Goal: Task Accomplishment & Management: Manage account settings

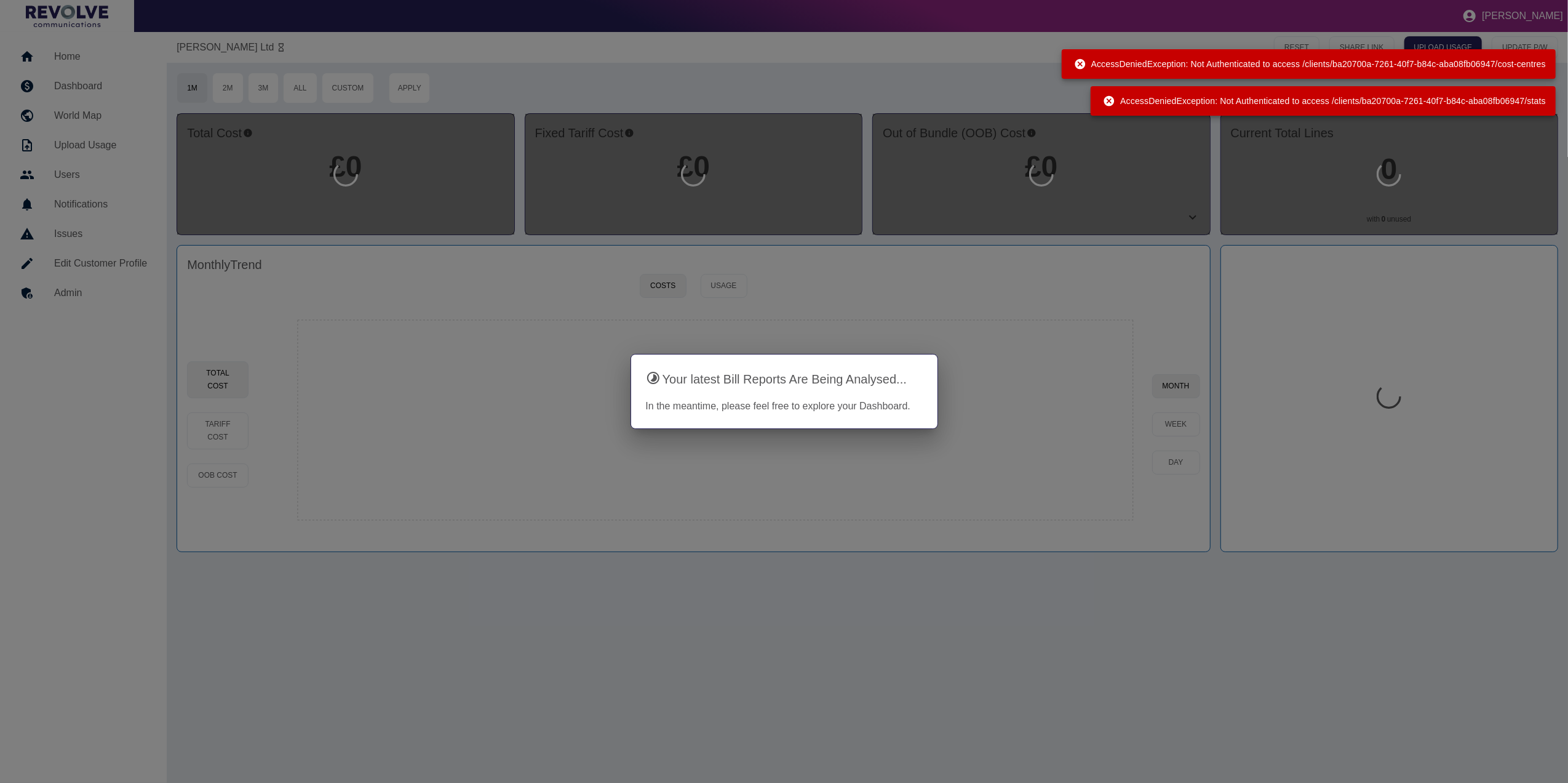
click at [62, 77] on div at bounding box center [784, 392] width 1568 height 783
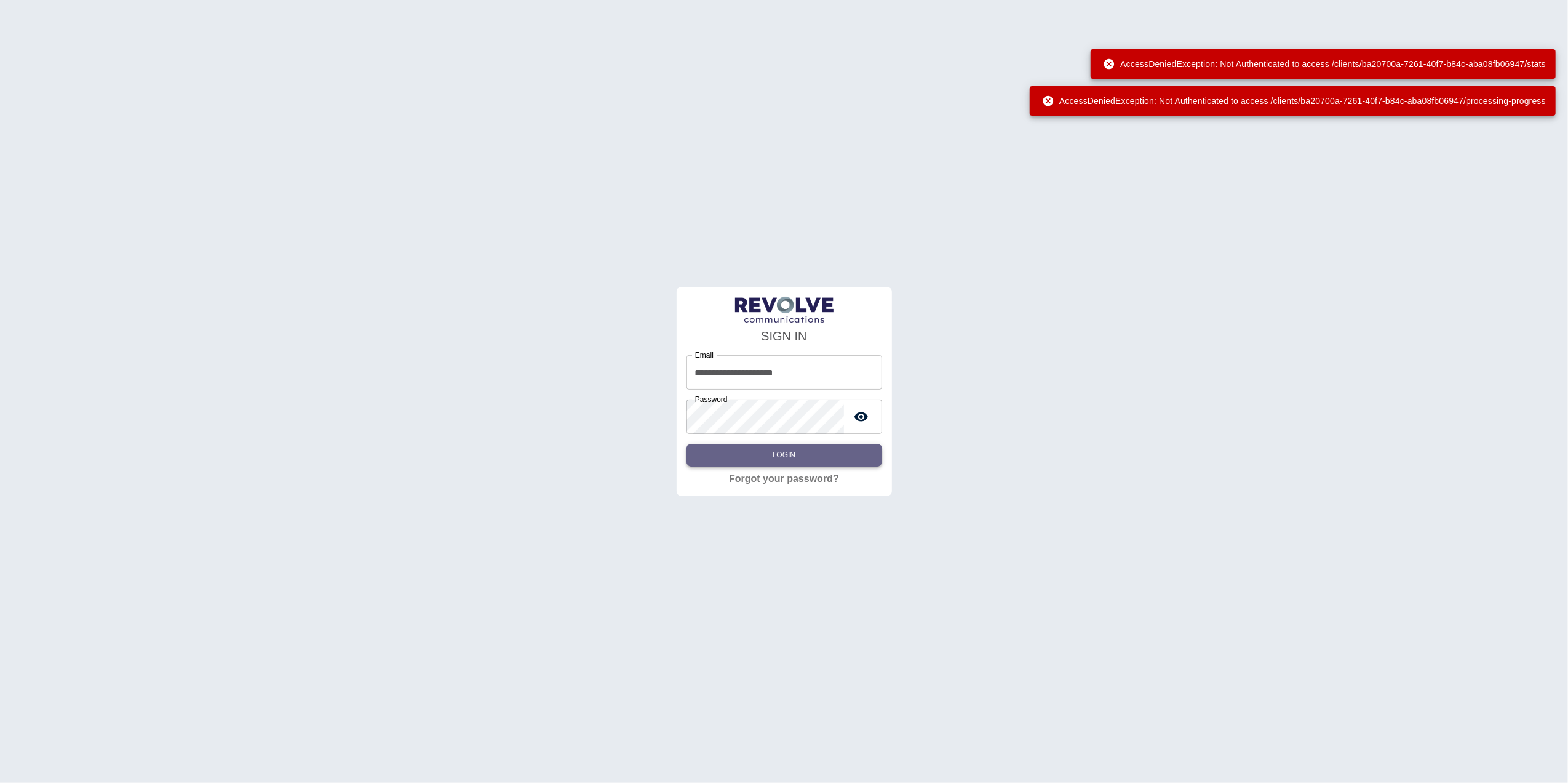
click at [809, 451] on button "Login" at bounding box center [784, 454] width 195 height 23
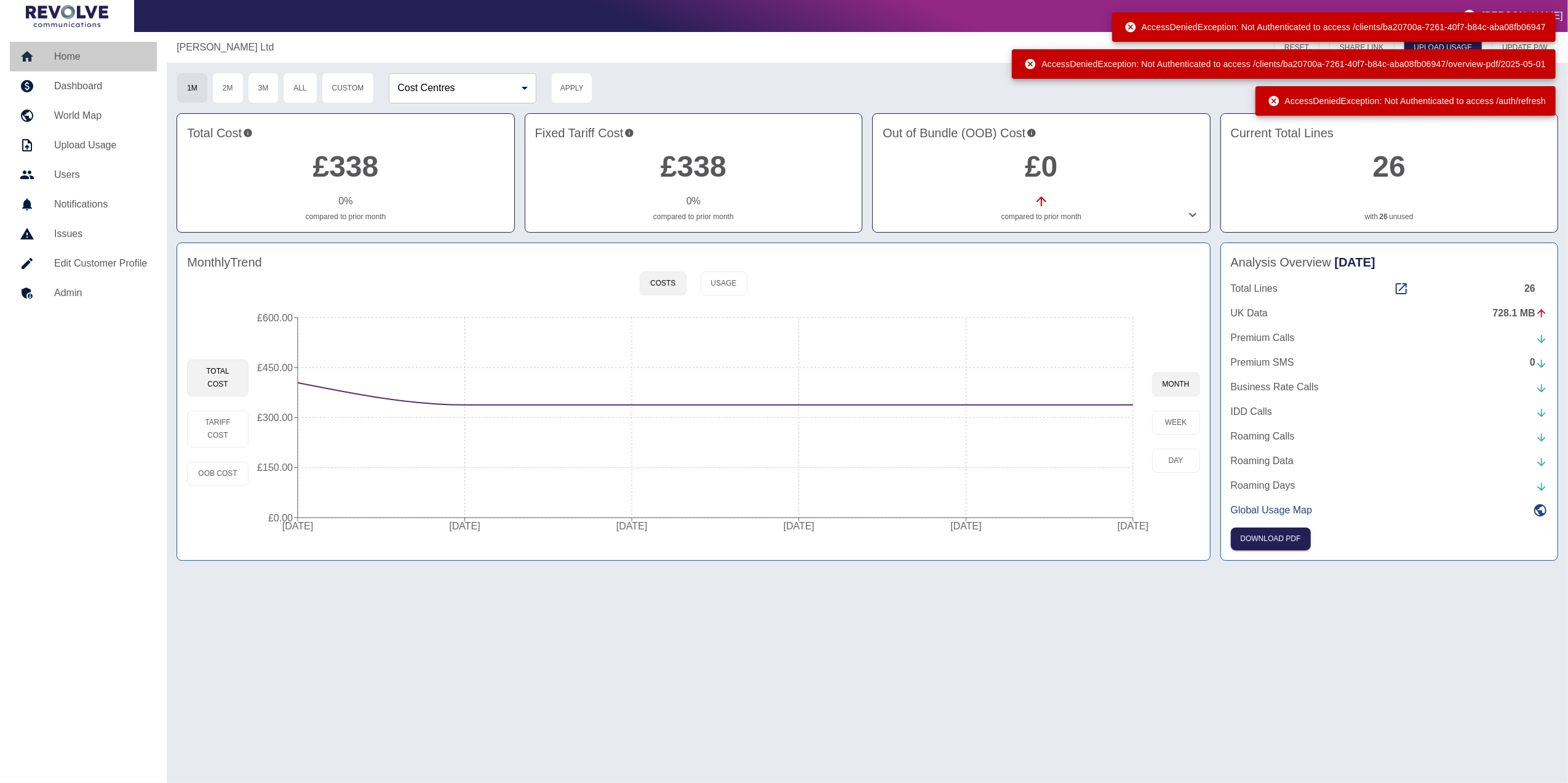
click at [93, 58] on h5 "Home" at bounding box center [100, 56] width 93 height 15
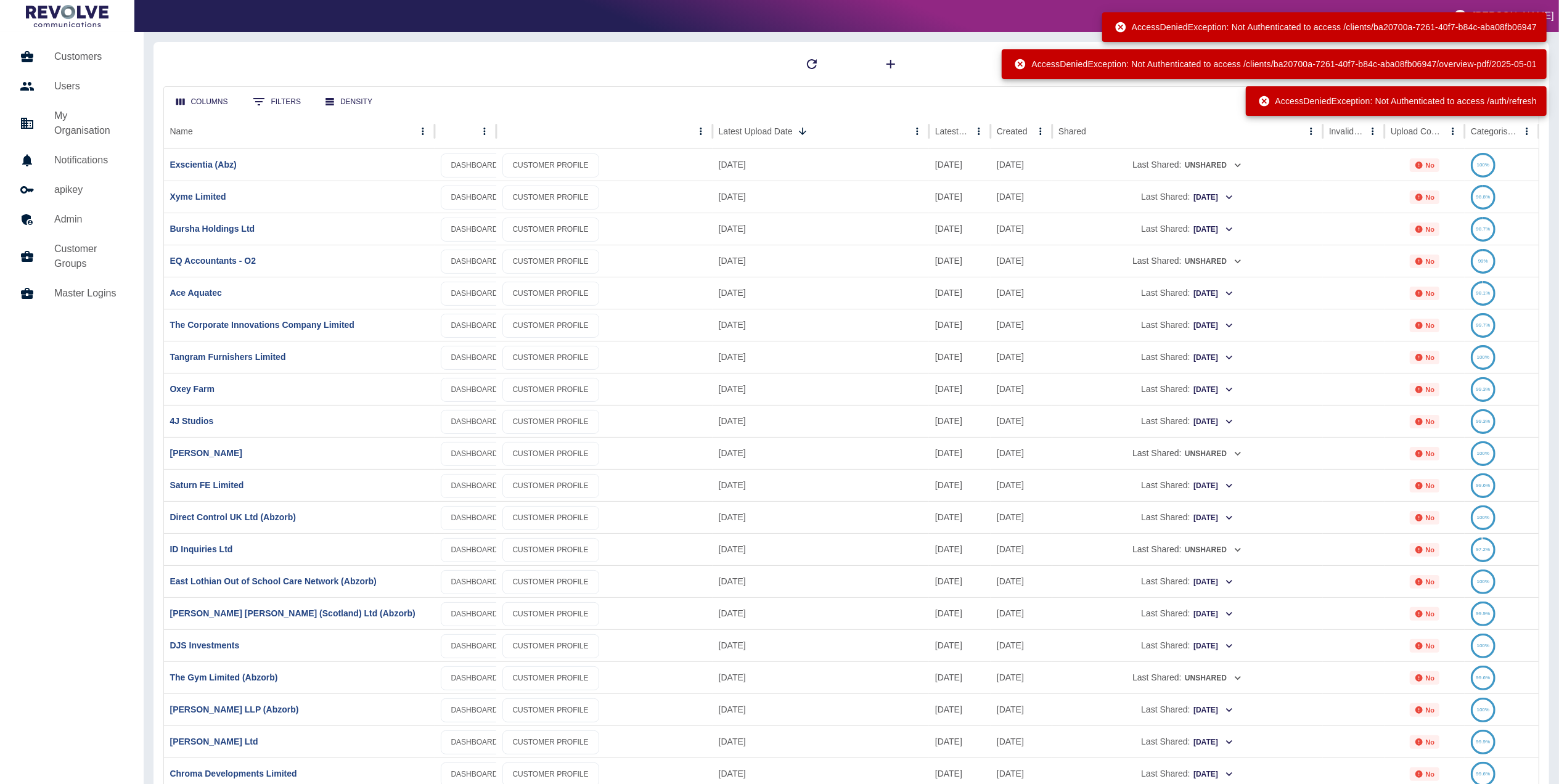
click at [1258, 99] on icon at bounding box center [1264, 101] width 13 height 13
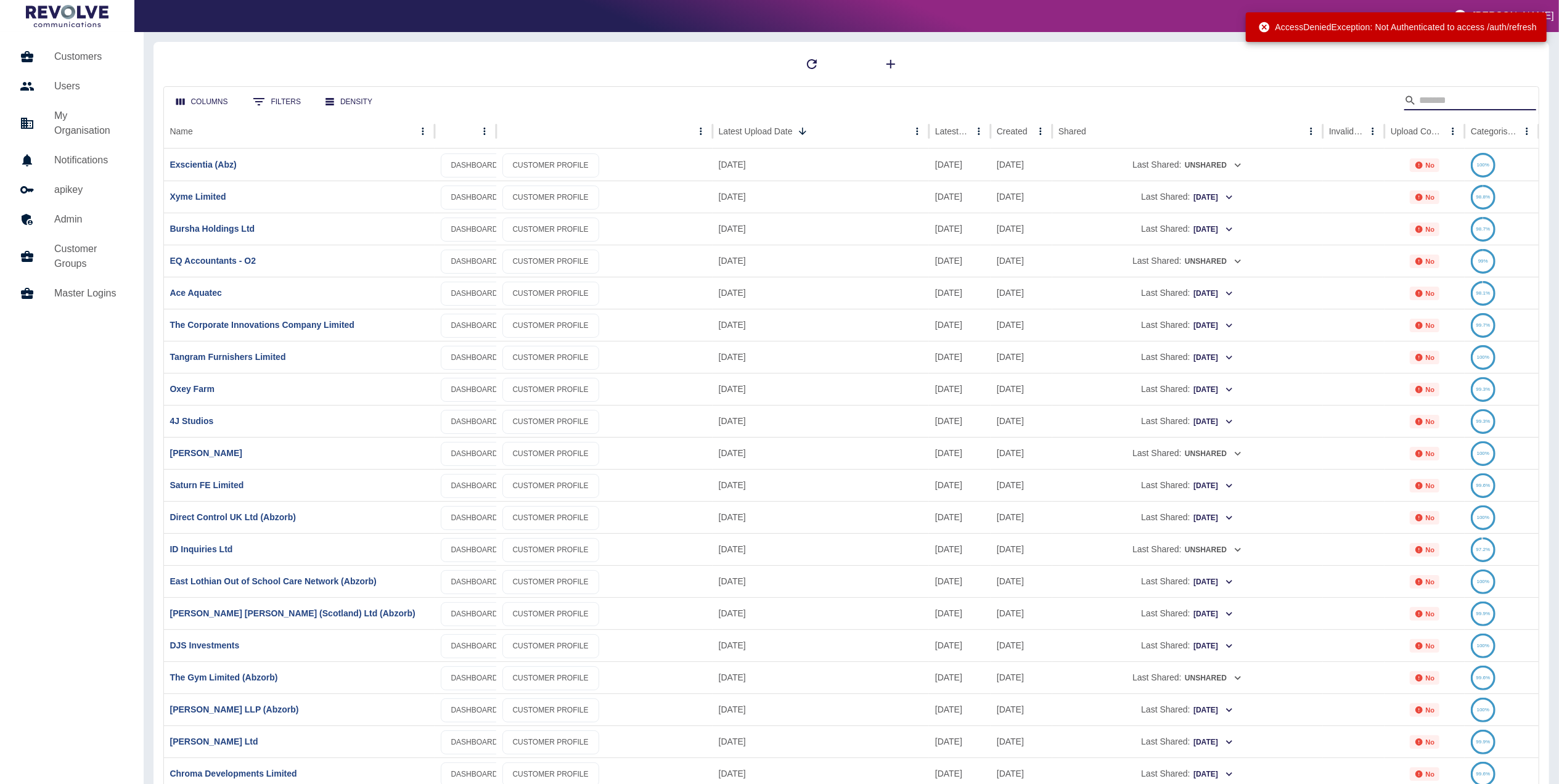
click at [1470, 101] on input "Search" at bounding box center [1468, 100] width 98 height 20
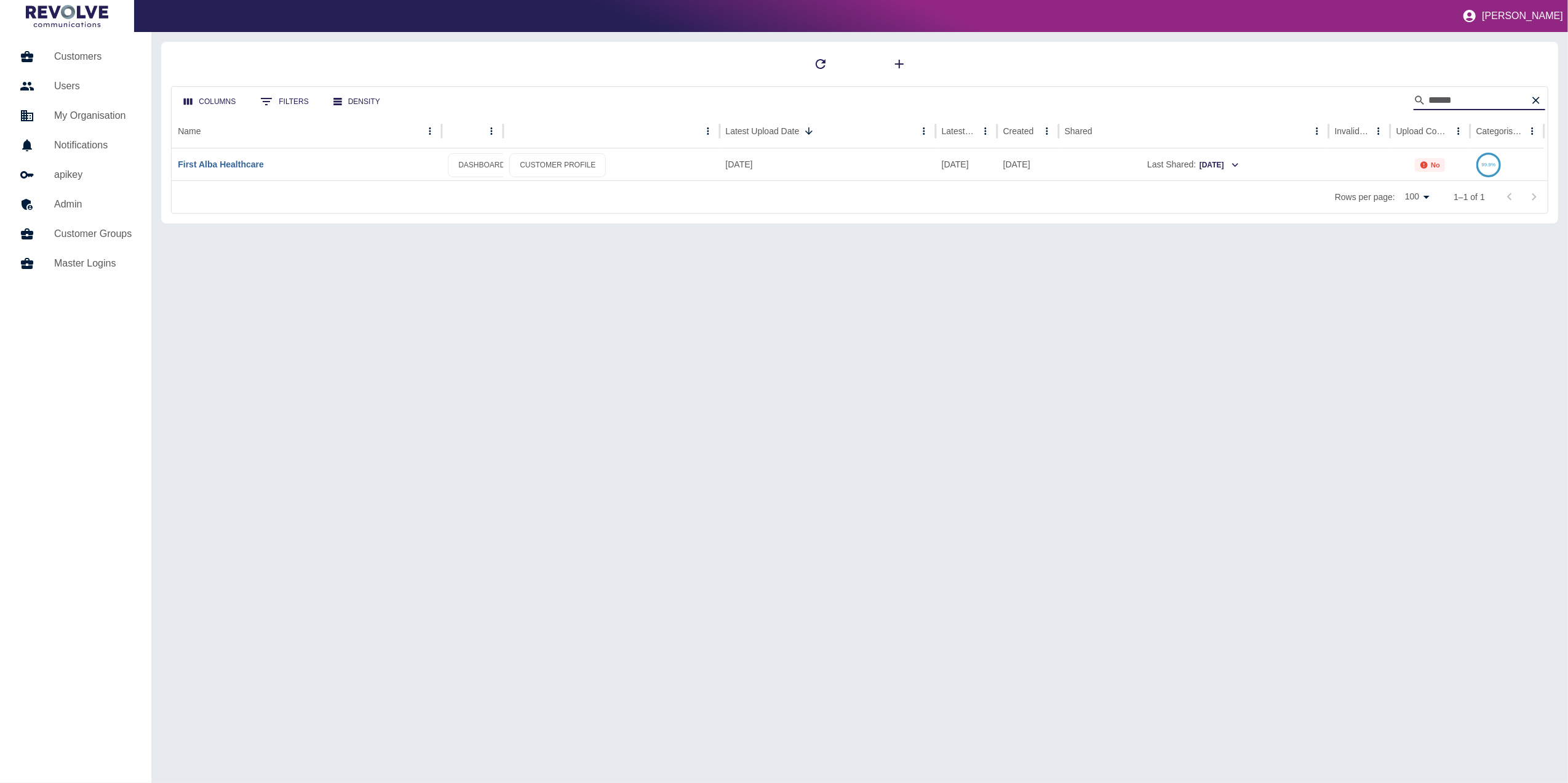
type input "*****"
click at [233, 161] on link "First Alba Healthcare" at bounding box center [221, 164] width 86 height 10
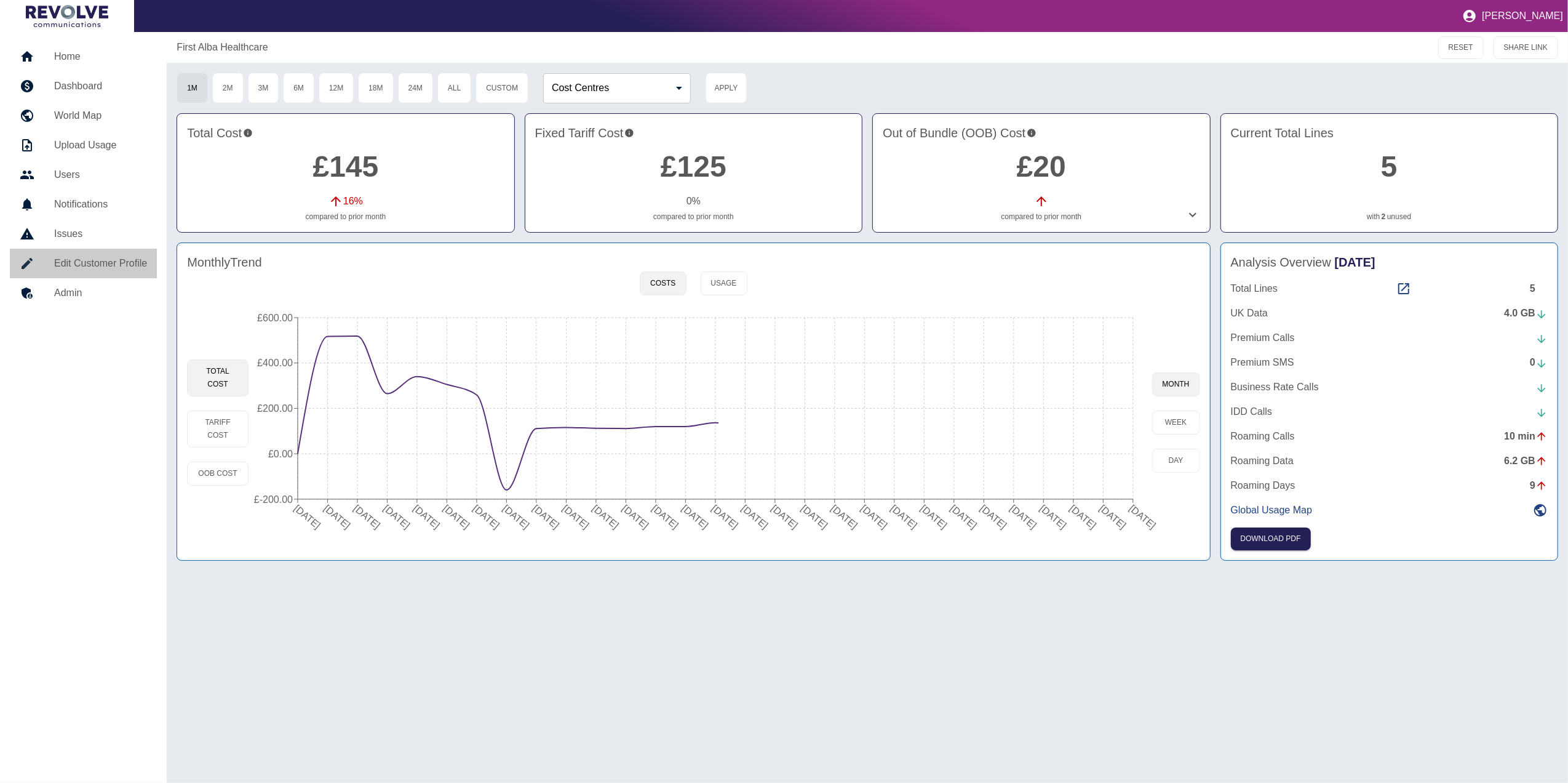
click at [100, 258] on h5 "Edit Customer Profile" at bounding box center [100, 263] width 93 height 15
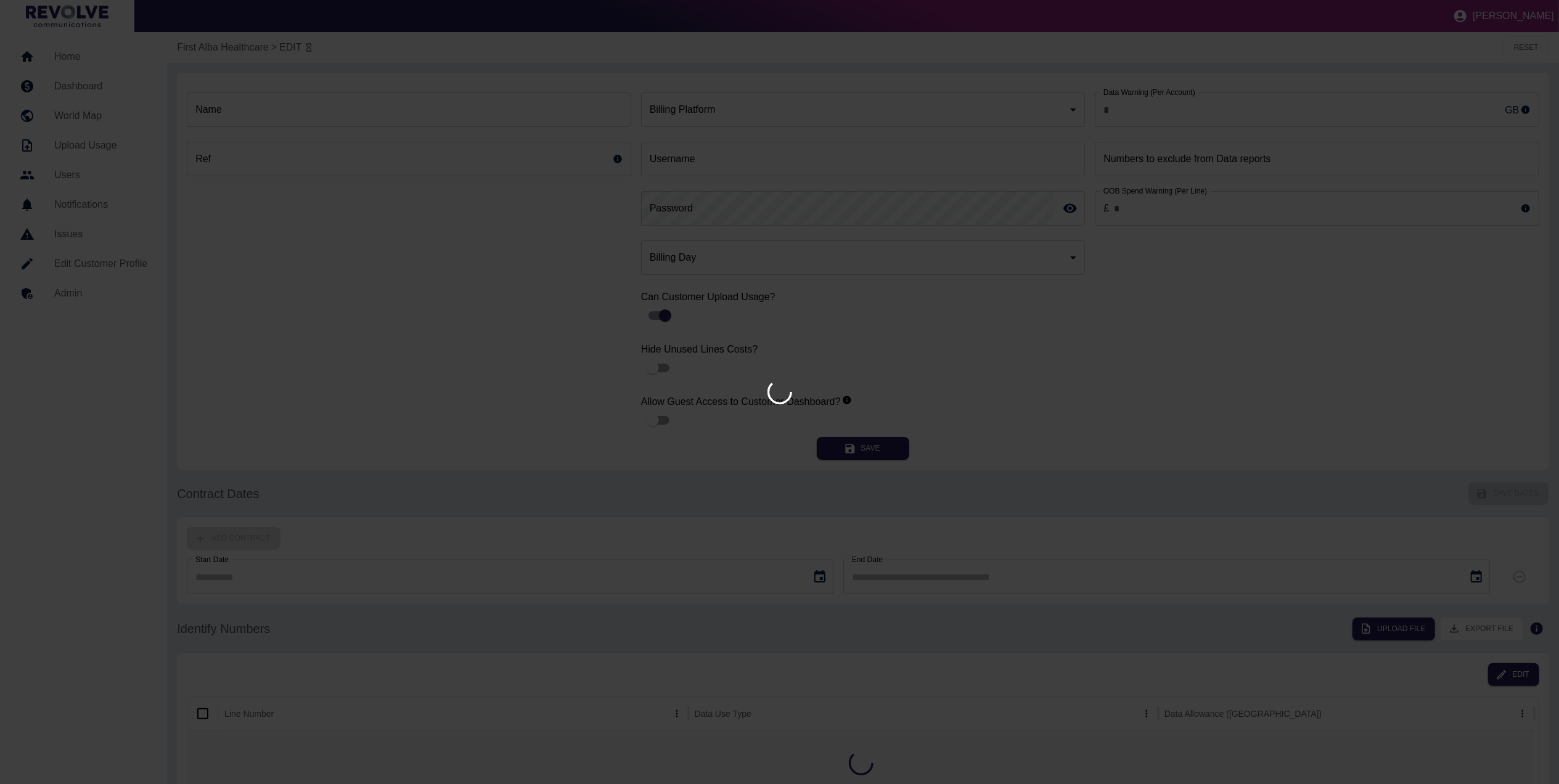
type input "**"
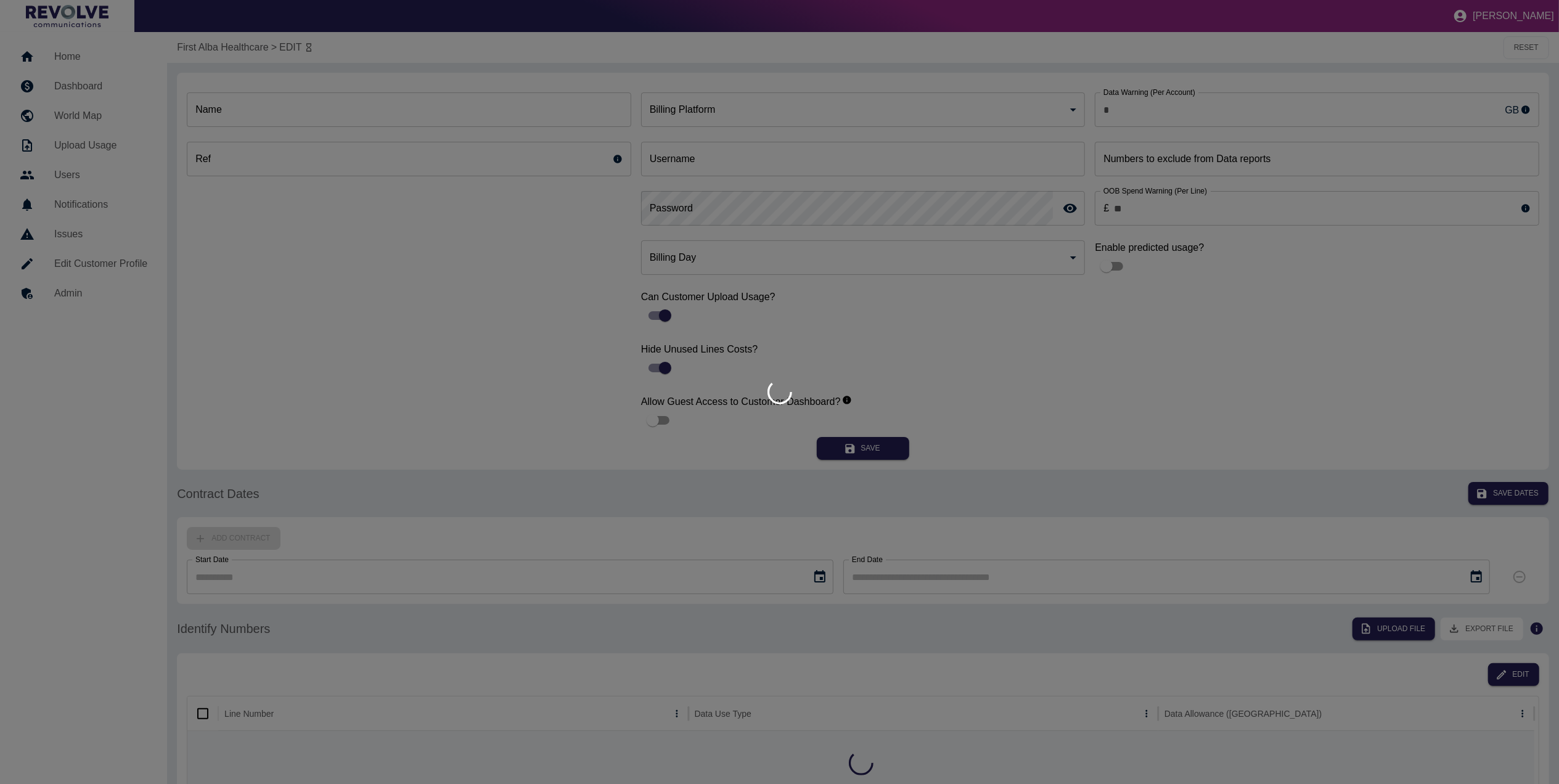
type input "**********"
type input "*********"
type input "*"
type input "*********"
type input "*"
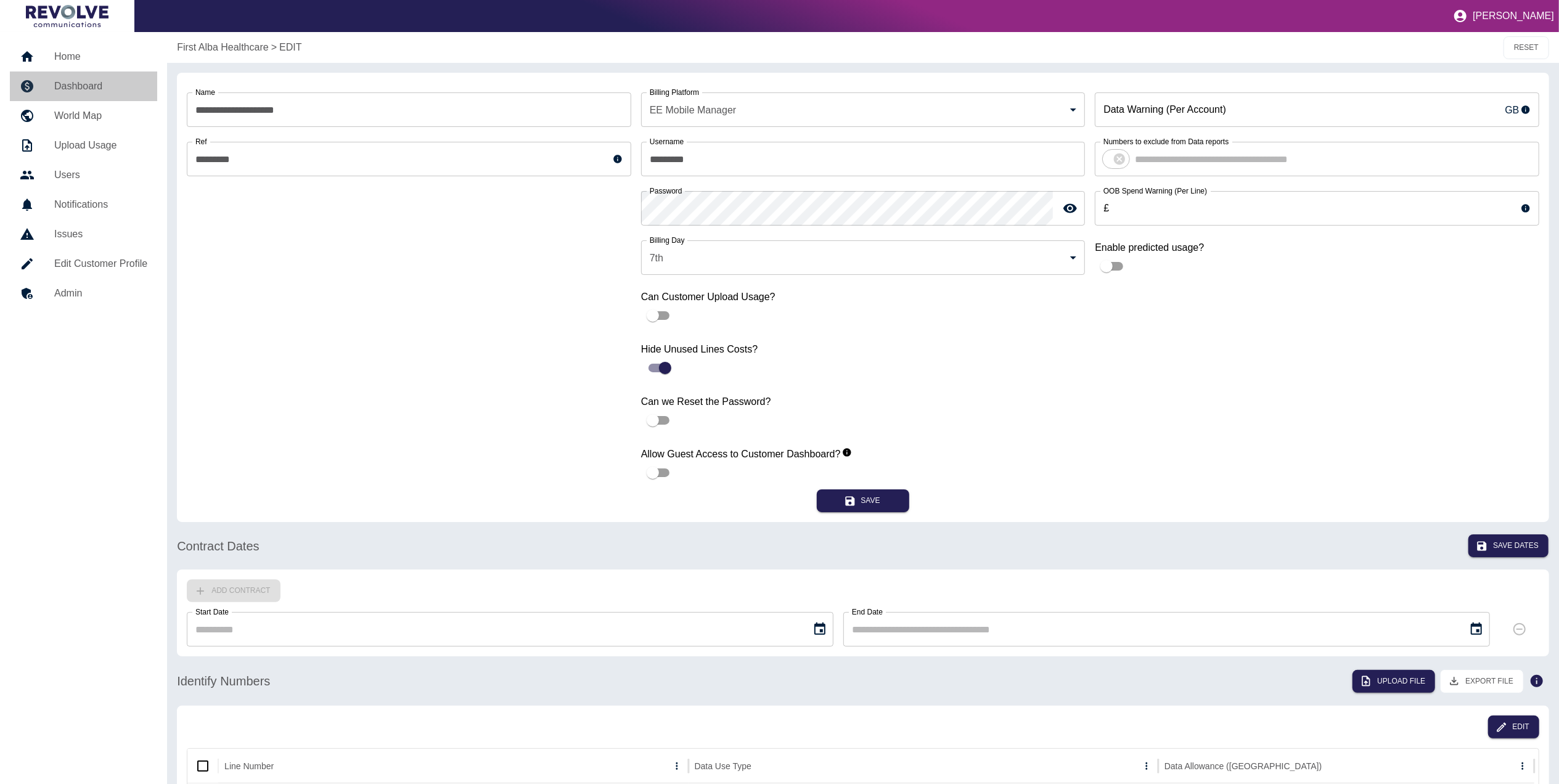
click at [105, 77] on link "Dashboard" at bounding box center [84, 86] width 147 height 29
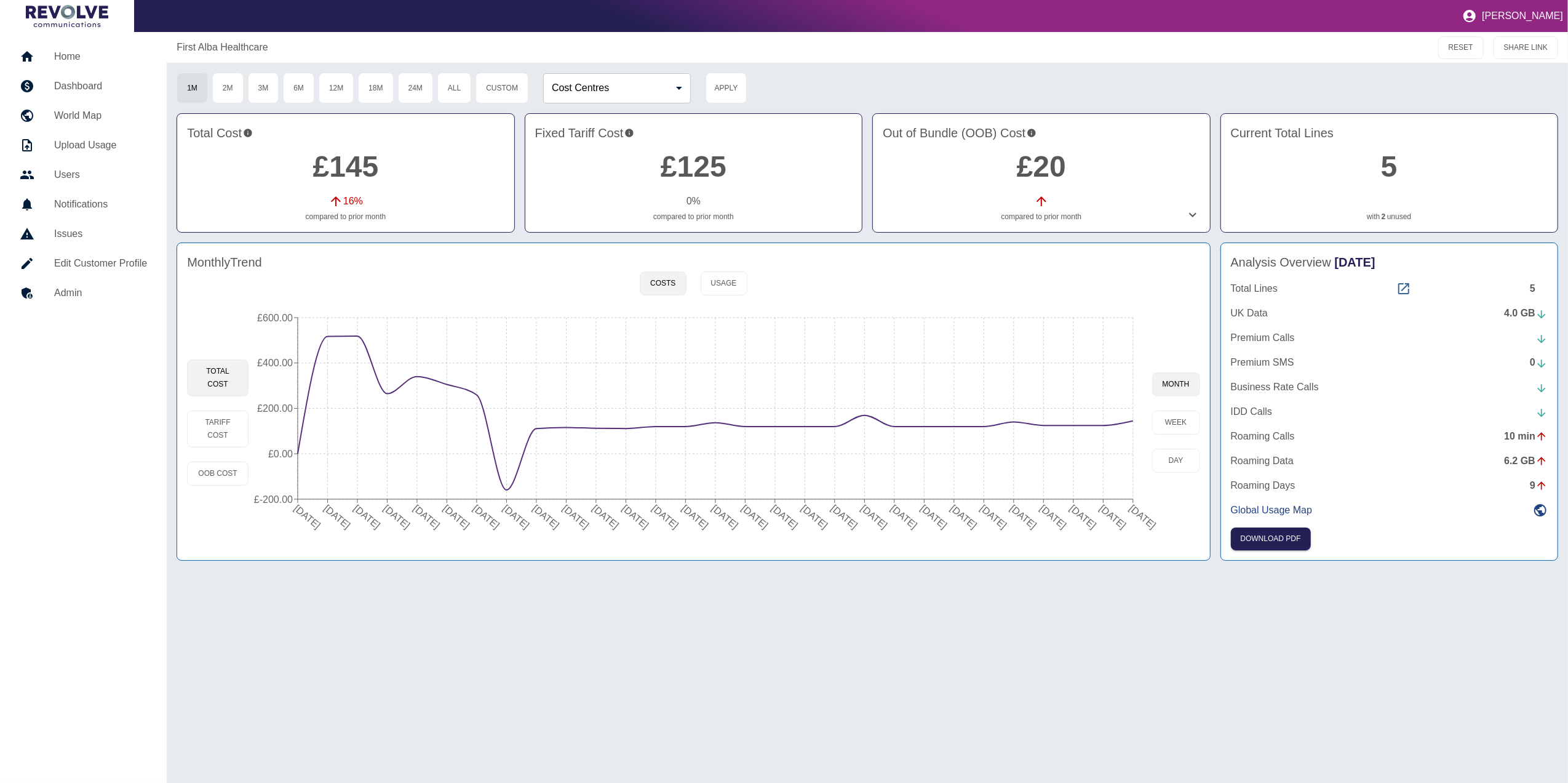
click at [1406, 292] on icon at bounding box center [1403, 288] width 15 height 15
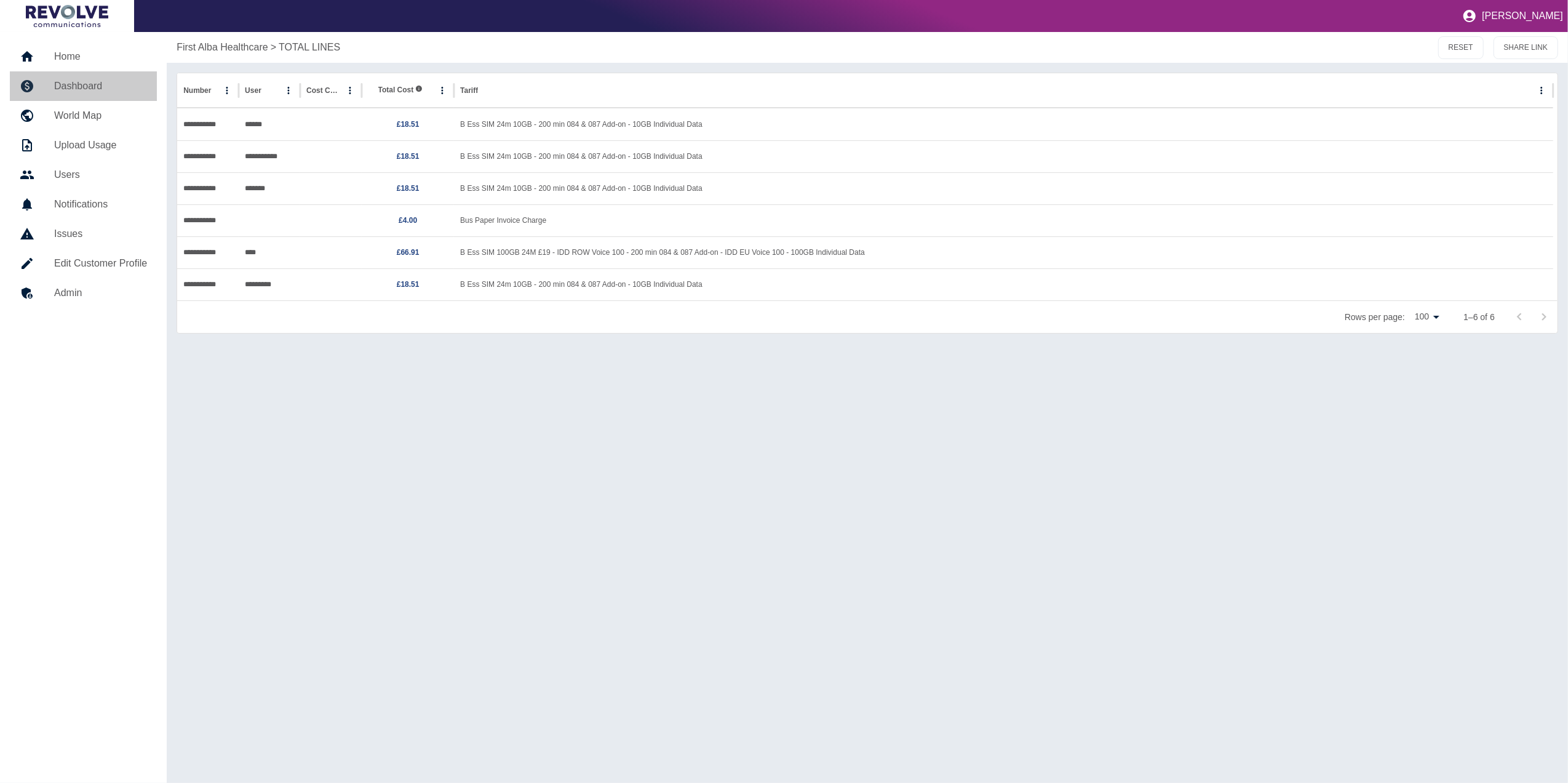
click at [89, 88] on h5 "Dashboard" at bounding box center [100, 85] width 93 height 15
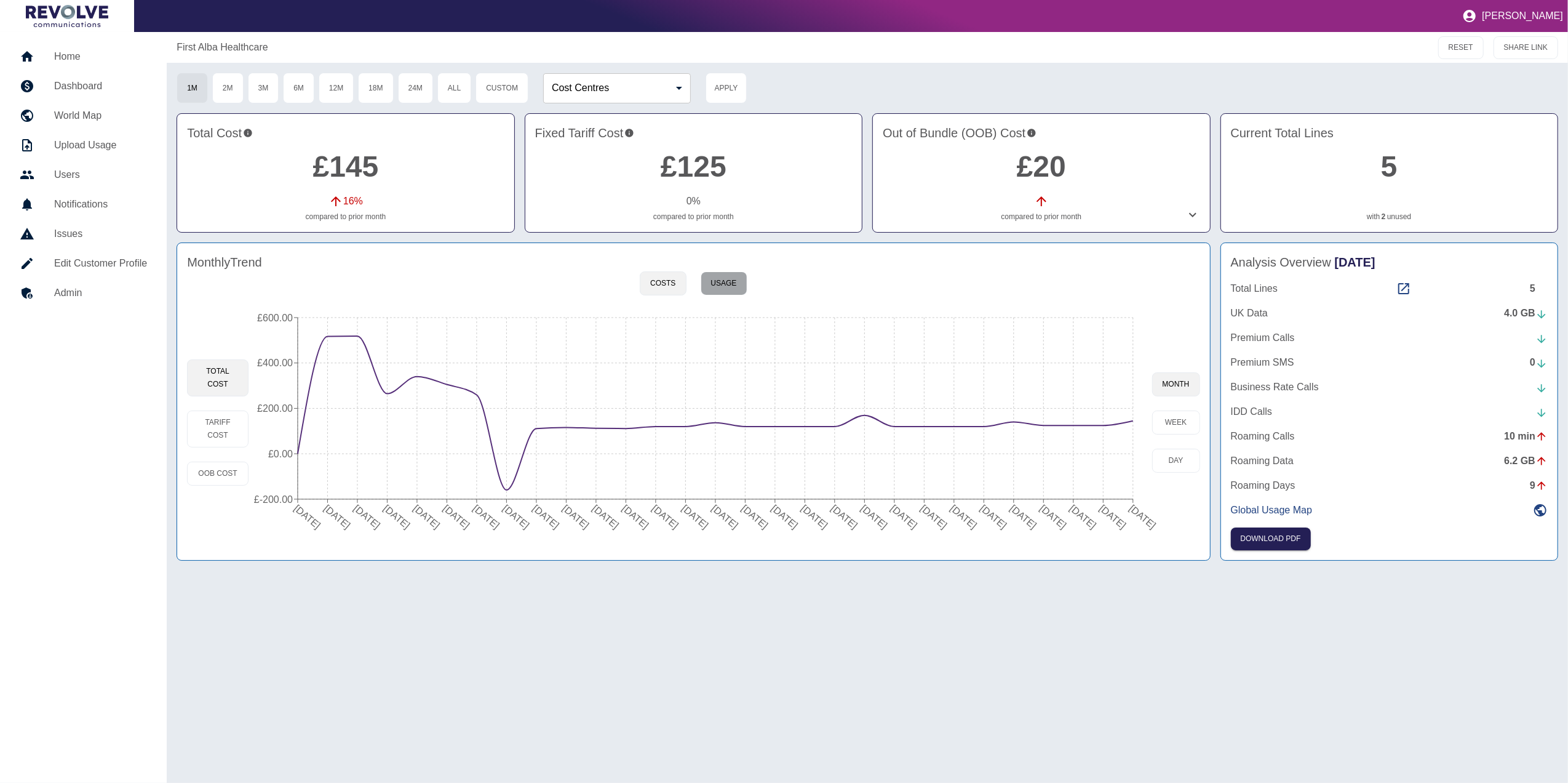
click at [738, 282] on button "Usage" at bounding box center [724, 283] width 47 height 24
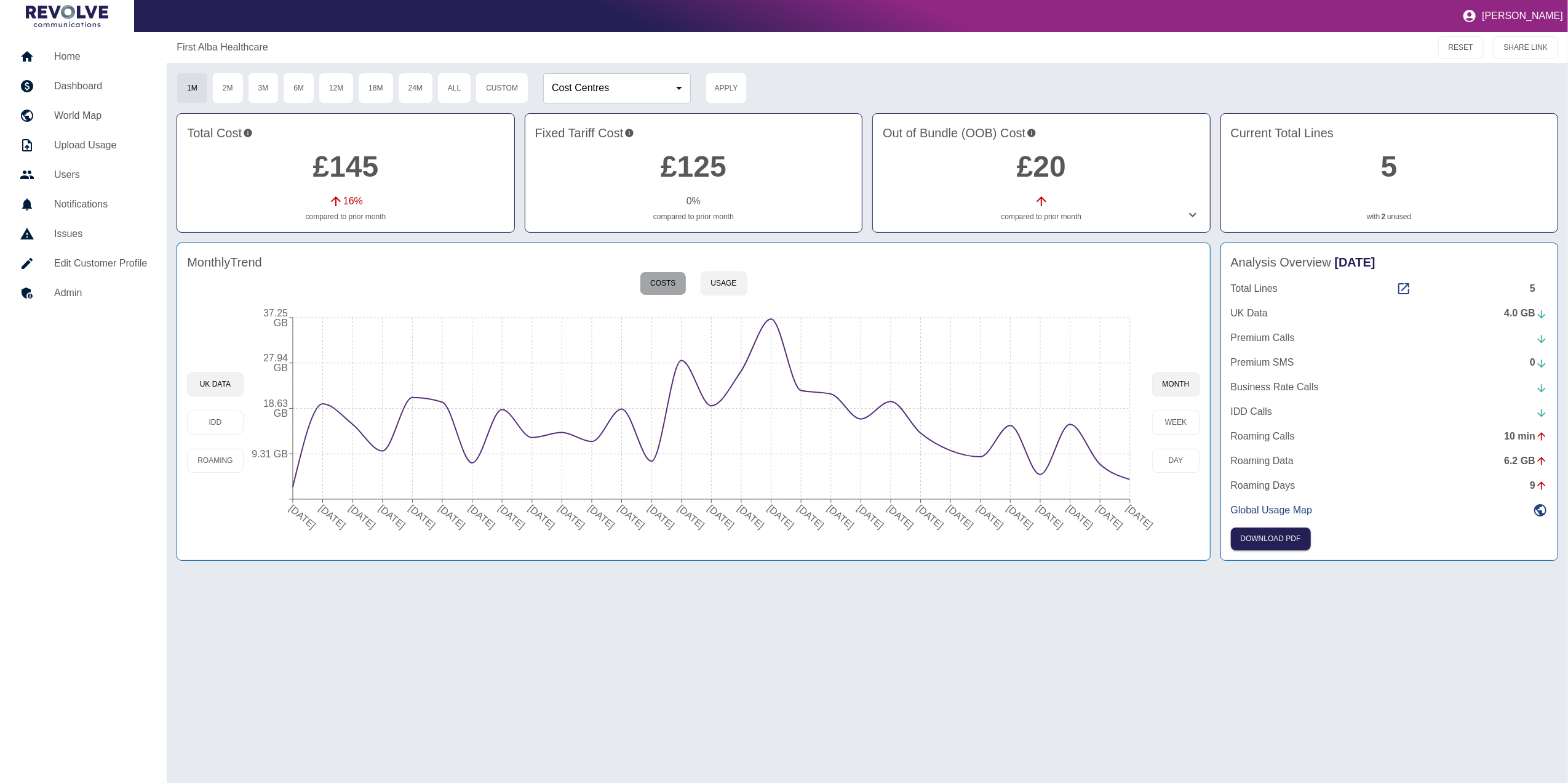
click at [653, 292] on button "Costs" at bounding box center [662, 283] width 46 height 24
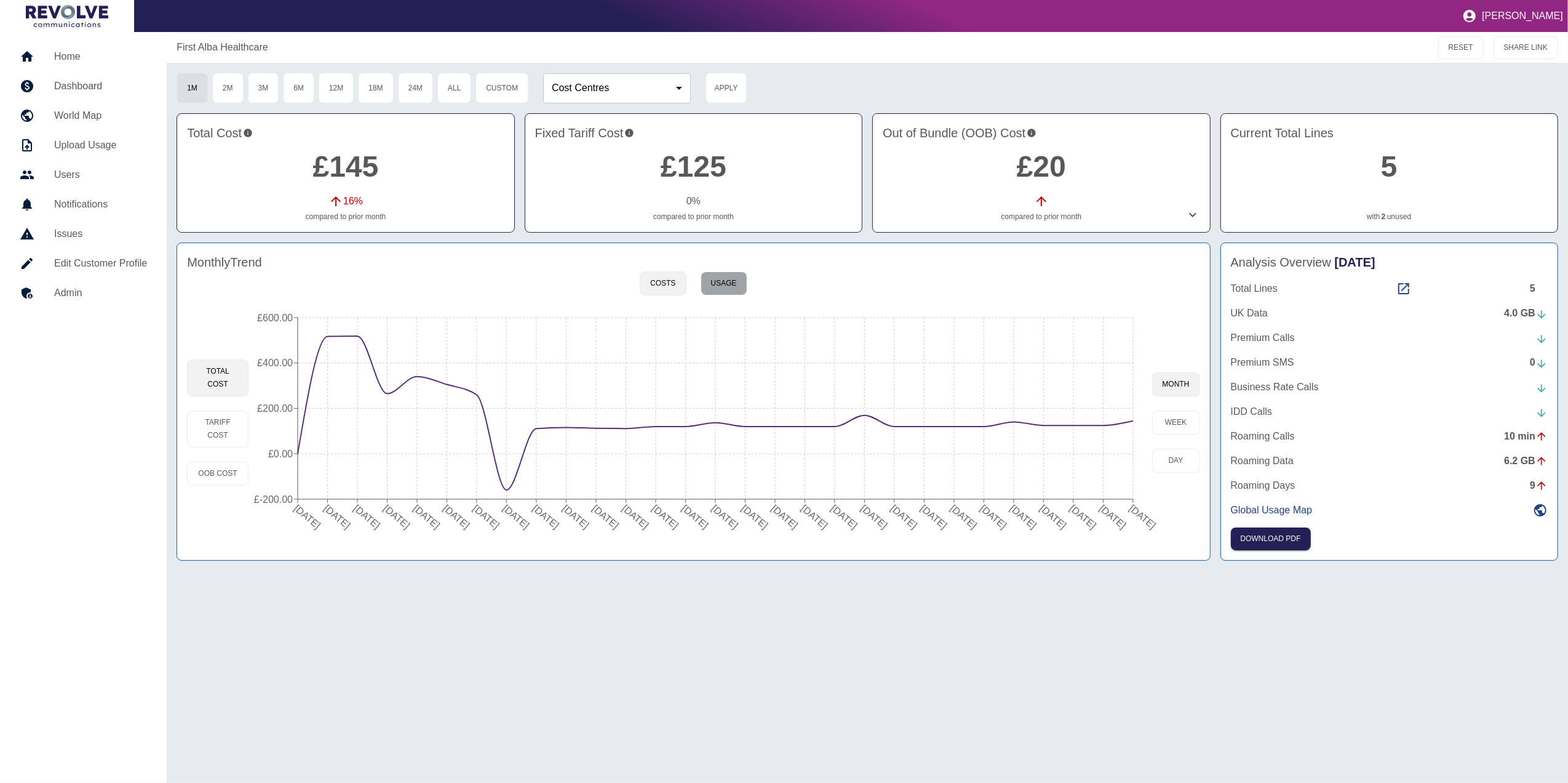
click at [720, 291] on button "Usage" at bounding box center [724, 283] width 47 height 24
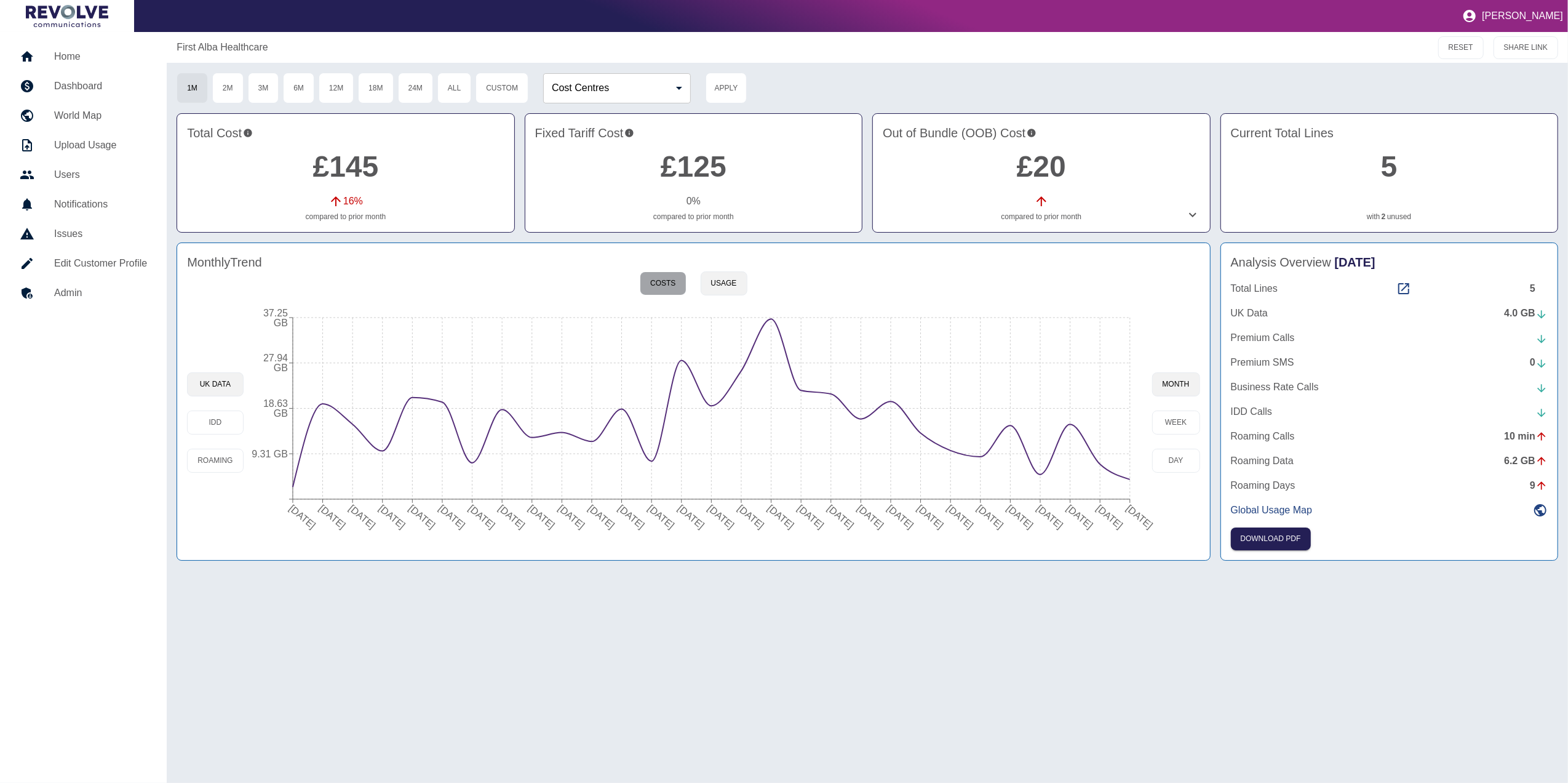
click at [667, 287] on button "Costs" at bounding box center [662, 283] width 46 height 24
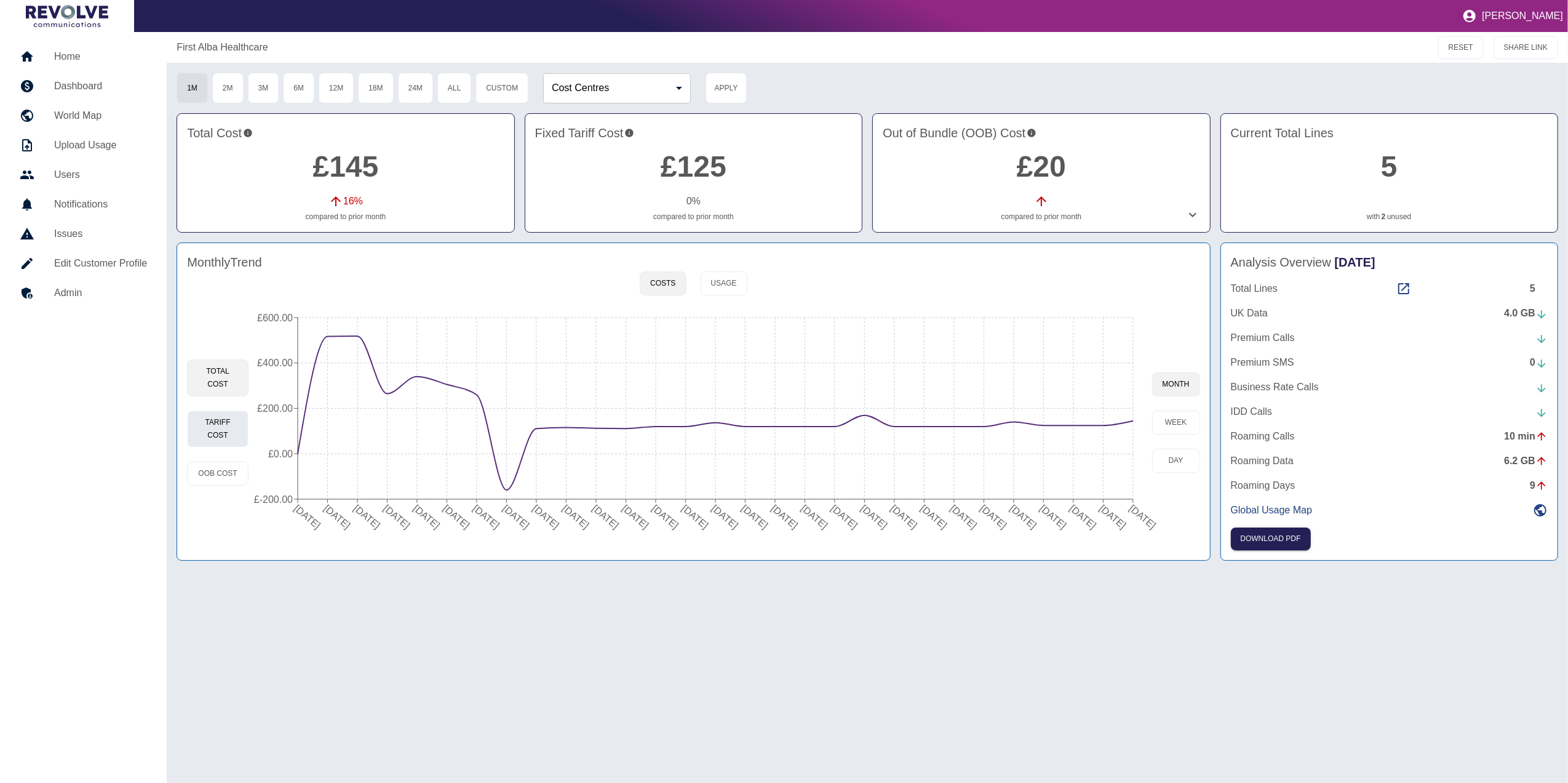
click at [195, 411] on button "Tariff Cost" at bounding box center [218, 429] width 62 height 37
click at [229, 375] on button "Total Cost" at bounding box center [218, 378] width 62 height 37
click at [725, 276] on button "Usage" at bounding box center [724, 283] width 47 height 24
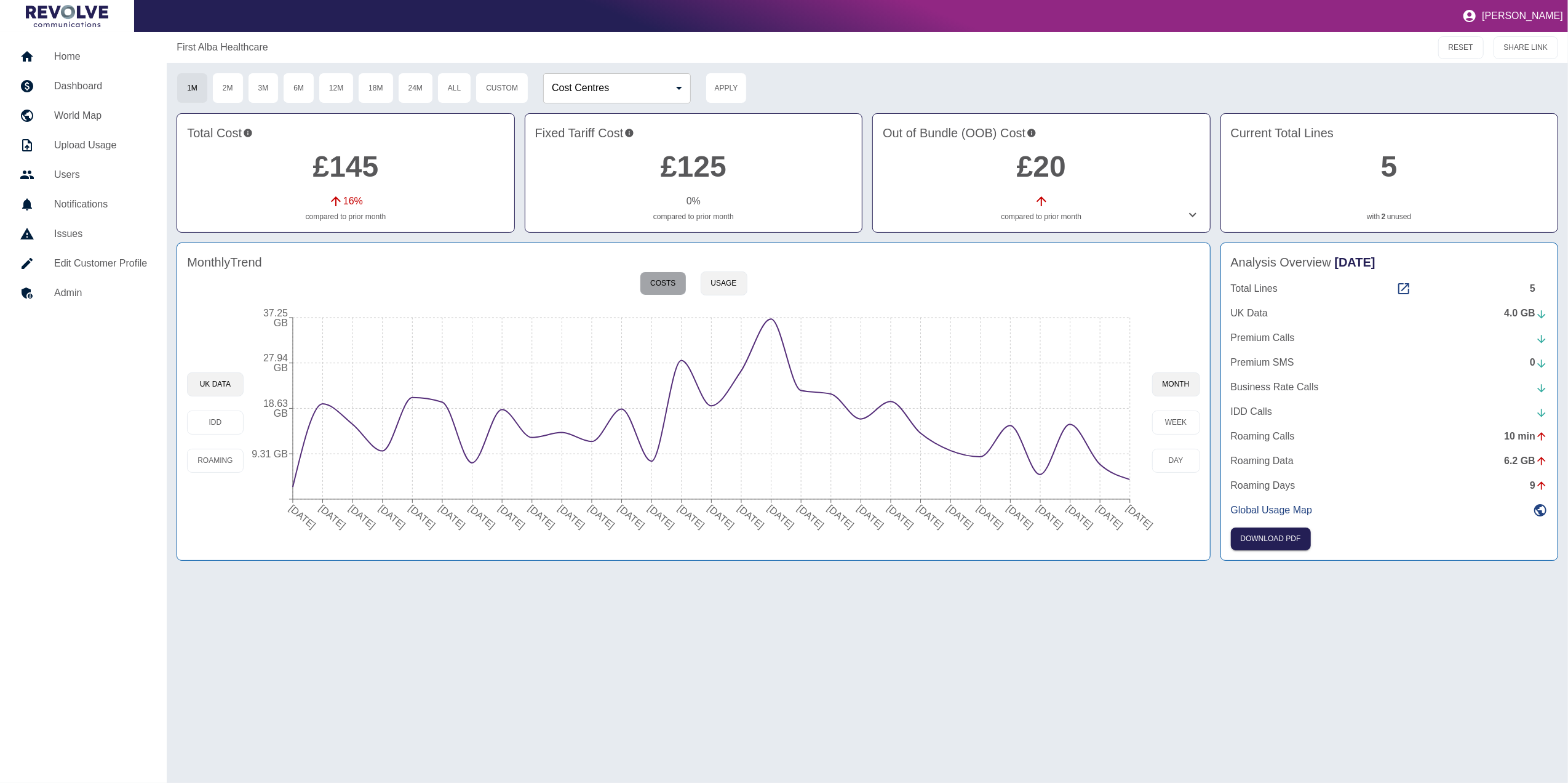
click at [674, 283] on button "Costs" at bounding box center [662, 283] width 46 height 24
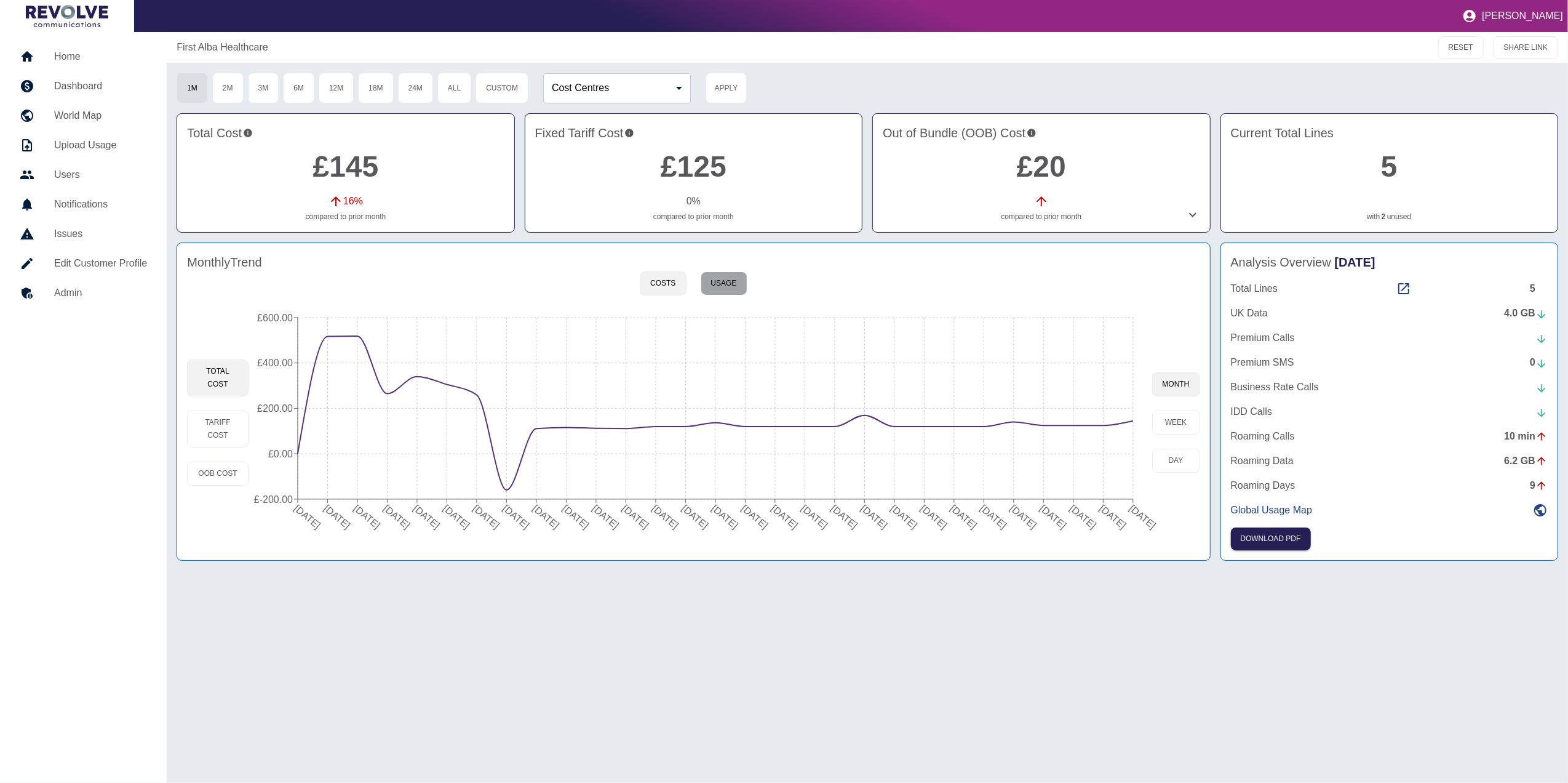
click at [740, 285] on button "Usage" at bounding box center [724, 283] width 47 height 24
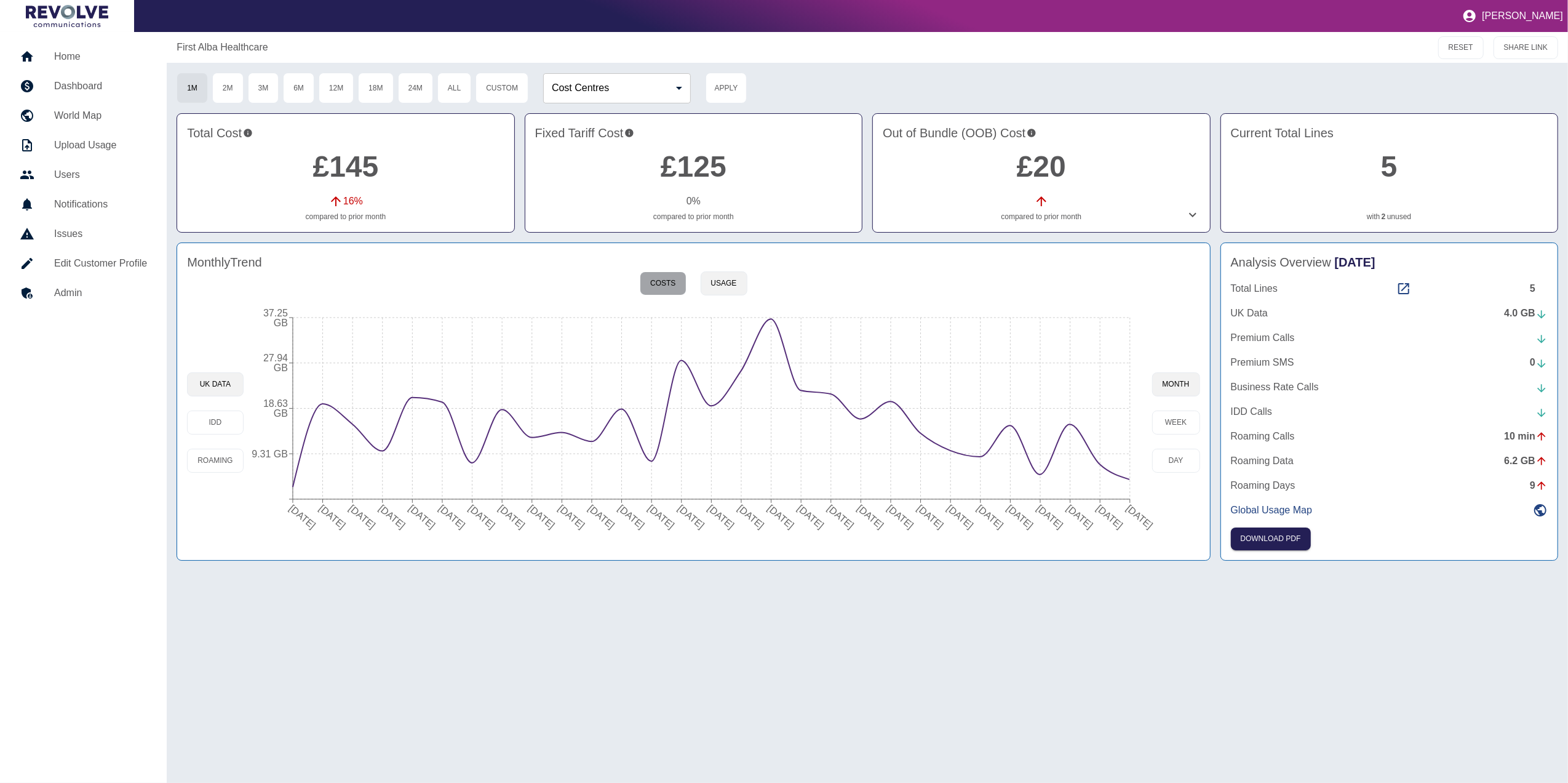
click at [672, 292] on button "Costs" at bounding box center [662, 283] width 46 height 24
